Goal: Complete application form

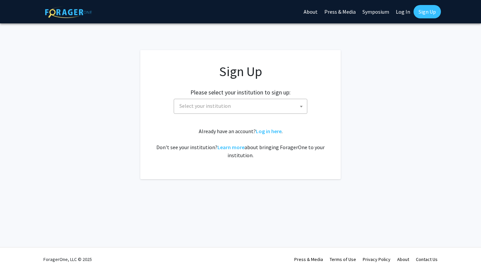
click at [259, 110] on span "Select your institution" at bounding box center [242, 106] width 130 height 14
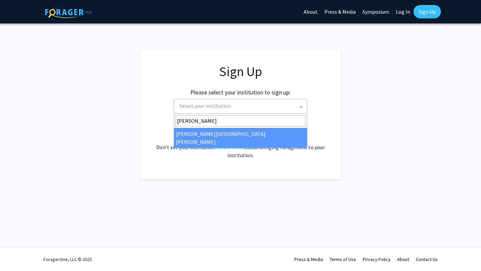
type input "[PERSON_NAME]"
select select "1"
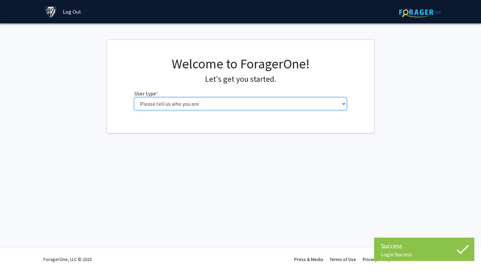
click at [234, 106] on select "Please tell us who you are Undergraduate Student Master's Student Doctoral Cand…" at bounding box center [240, 103] width 213 height 13
select select "2: masters"
click at [134, 97] on select "Please tell us who you are Undergraduate Student Master's Student Doctoral Cand…" at bounding box center [240, 103] width 213 height 13
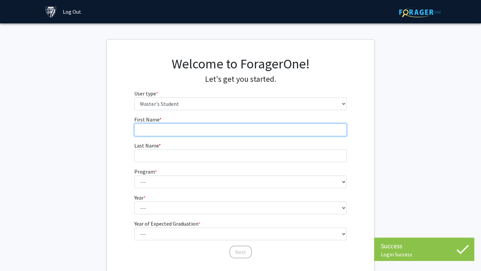
click at [220, 126] on input "First Name * required" at bounding box center [240, 130] width 213 height 13
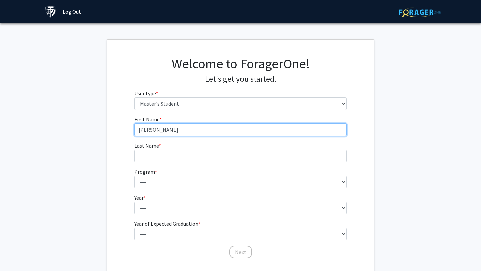
type input "Abraham"
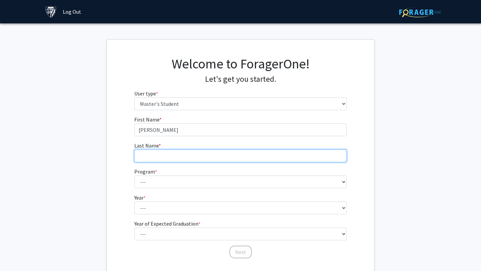
click at [210, 155] on input "Last Name * required" at bounding box center [240, 156] width 213 height 13
type input "Rachlin"
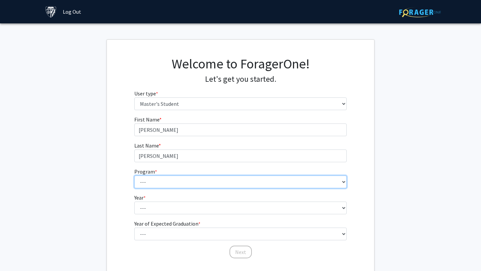
click at [200, 183] on select "--- Anatomy Education Applied and Computational Mathematics Applied Biomedical …" at bounding box center [240, 182] width 213 height 13
select select "26: 18"
click at [134, 176] on select "--- Anatomy Education Applied and Computational Mathematics Applied Biomedical …" at bounding box center [240, 182] width 213 height 13
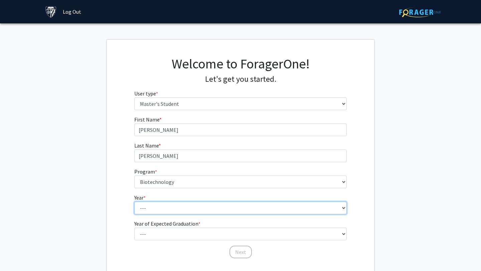
click at [178, 207] on select "--- First Year Second Year" at bounding box center [240, 208] width 213 height 13
select select "1: first_year"
click at [134, 202] on select "--- First Year Second Year" at bounding box center [240, 208] width 213 height 13
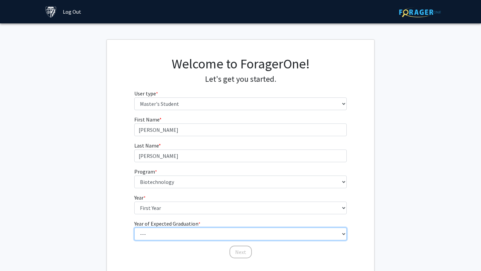
click at [175, 232] on select "--- 2025 2026 2027 2028 2029 2030 2031 2032 2033 2034" at bounding box center [240, 234] width 213 height 13
select select "3: 2027"
click at [134, 228] on select "--- 2025 2026 2027 2028 2029 2030 2031 2032 2033 2034" at bounding box center [240, 234] width 213 height 13
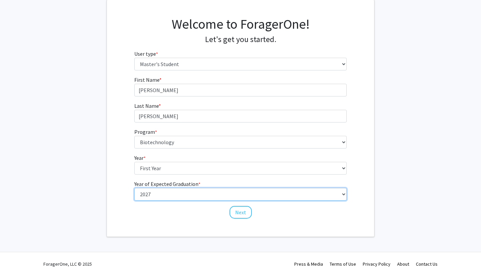
scroll to position [44, 0]
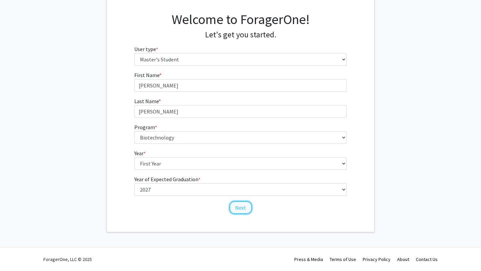
click at [236, 210] on button "Next" at bounding box center [240, 207] width 22 height 13
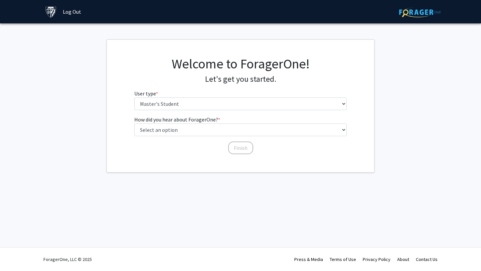
scroll to position [0, 0]
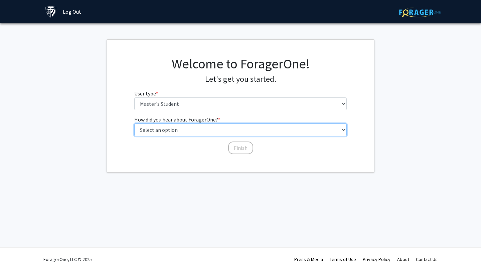
click at [188, 132] on select "Select an option Peer/student recommendation Faculty/staff recommendation Unive…" at bounding box center [240, 130] width 213 height 13
select select "3: university_website"
click at [134, 124] on select "Select an option Peer/student recommendation Faculty/staff recommendation Unive…" at bounding box center [240, 130] width 213 height 13
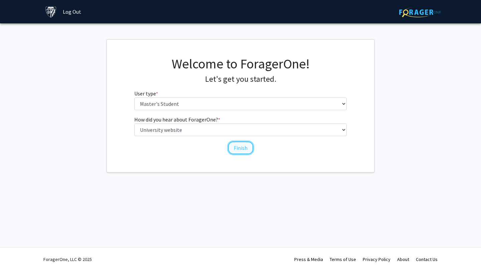
click at [230, 144] on button "Finish" at bounding box center [240, 148] width 25 height 13
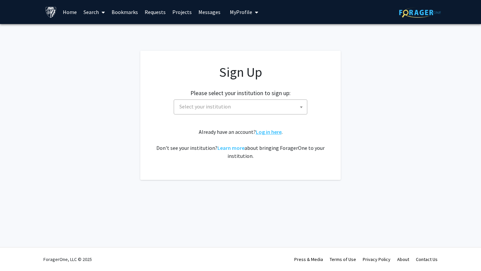
click at [262, 134] on link "Log in here" at bounding box center [269, 132] width 26 height 7
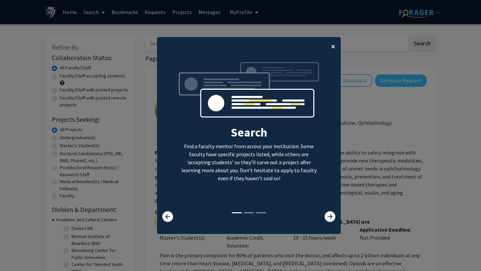
click at [330, 48] on button "×" at bounding box center [333, 46] width 15 height 19
